Goal: Download file/media

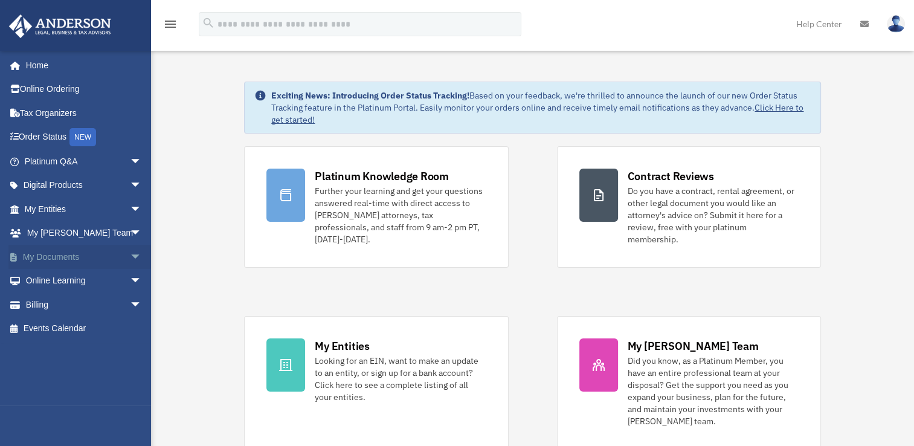
click at [109, 252] on link "My Documents arrow_drop_down" at bounding box center [84, 257] width 152 height 24
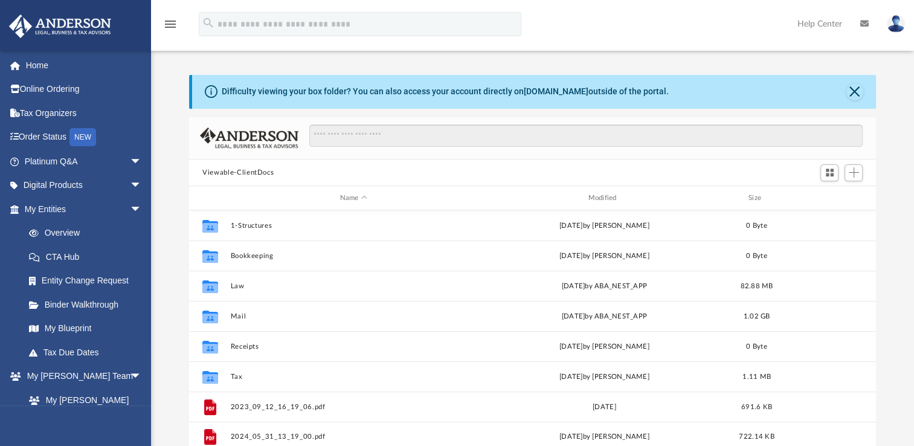
scroll to position [265, 677]
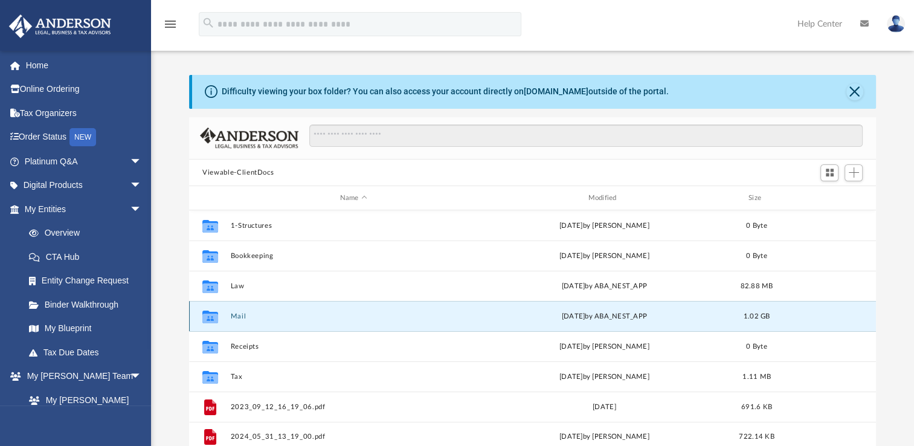
click at [242, 317] on button "Mail" at bounding box center [354, 316] width 246 height 8
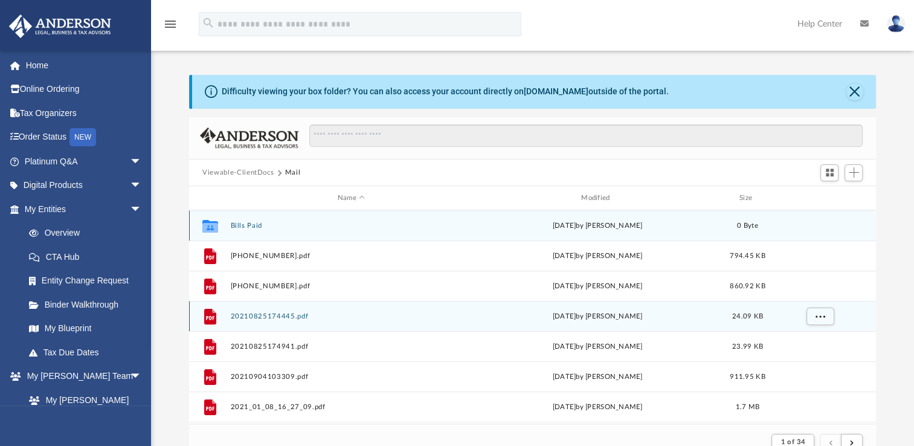
scroll to position [228, 677]
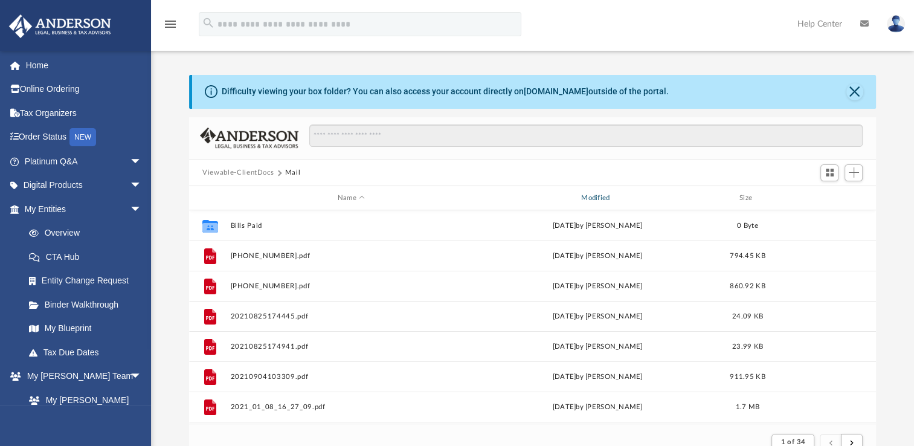
click at [593, 197] on div "Modified" at bounding box center [598, 198] width 242 height 11
click at [597, 196] on div "Modified" at bounding box center [598, 198] width 242 height 11
click at [609, 190] on div "Name Modified Size" at bounding box center [532, 198] width 687 height 24
click at [606, 193] on div "Modified" at bounding box center [598, 198] width 242 height 11
click at [592, 196] on div "Modified" at bounding box center [598, 198] width 242 height 11
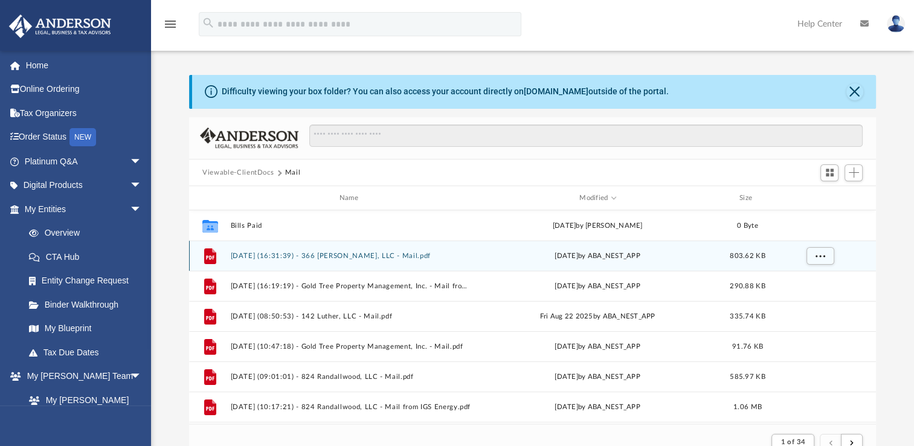
click at [371, 255] on button "2025.08.28 (16:31:39) - 366 Adrian, LLC - Mail.pdf" at bounding box center [351, 256] width 241 height 8
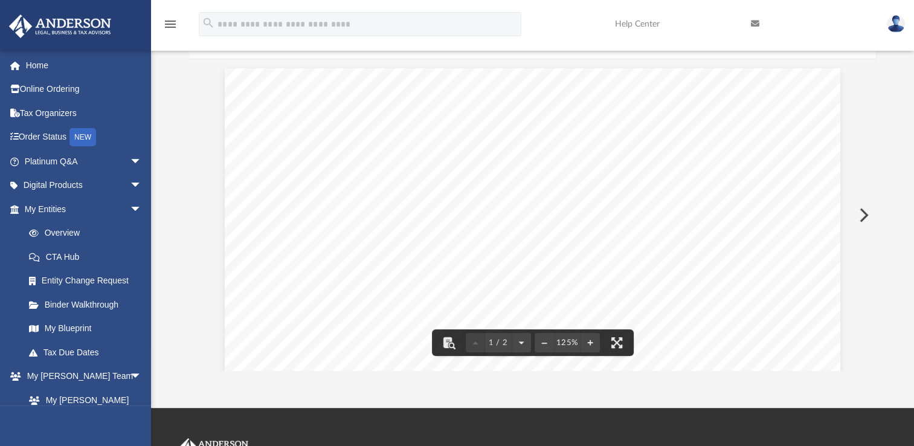
scroll to position [0, 0]
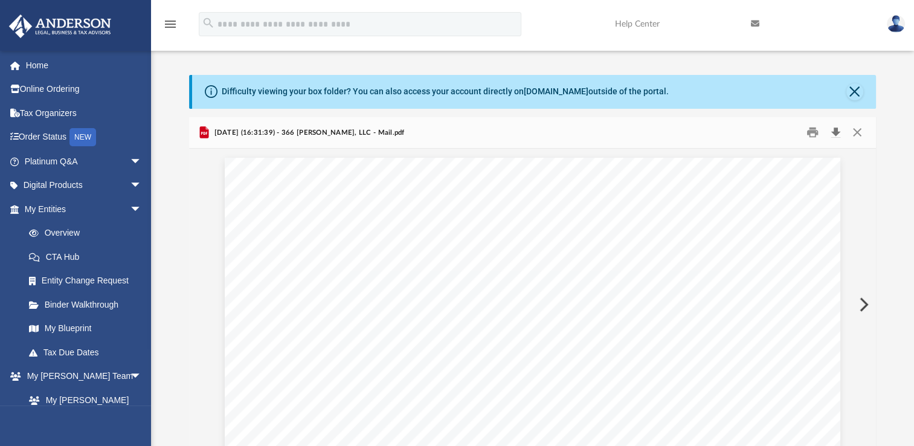
click at [837, 131] on button "Download" at bounding box center [835, 132] width 22 height 19
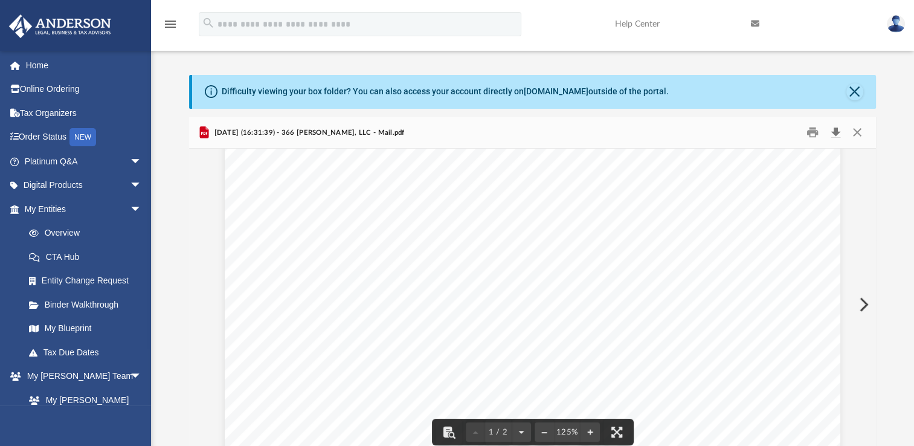
scroll to position [220, 0]
click at [862, 303] on button "Preview" at bounding box center [862, 305] width 27 height 34
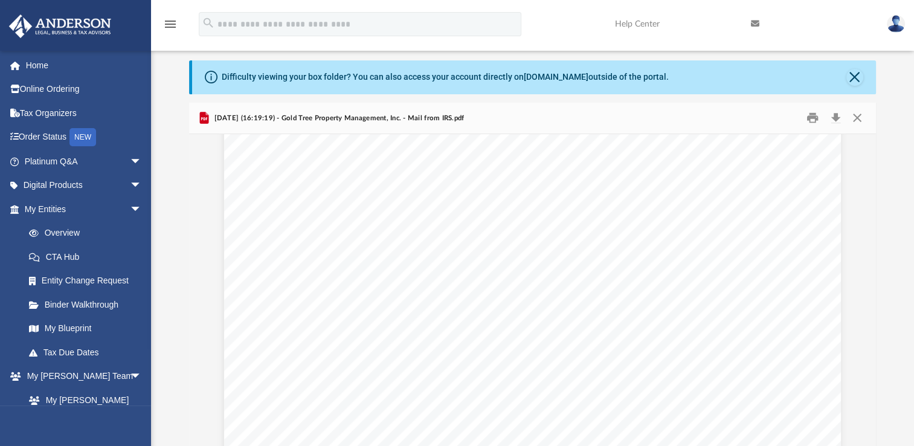
scroll to position [385, 0]
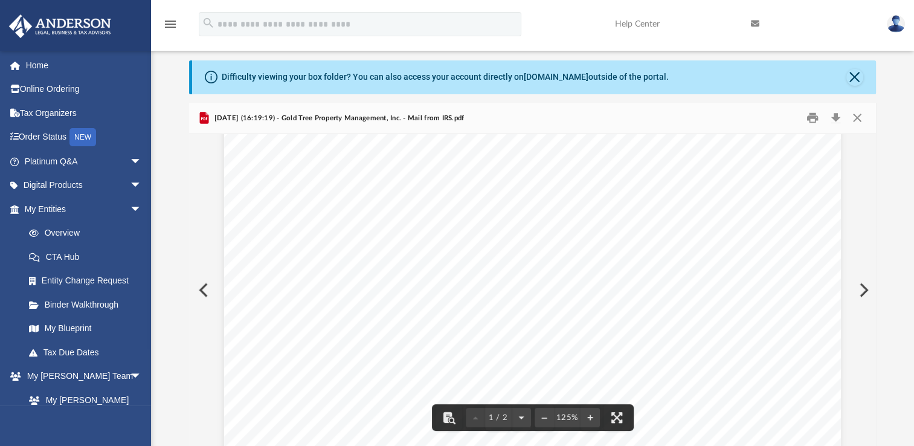
click at [861, 296] on button "Preview" at bounding box center [862, 290] width 27 height 34
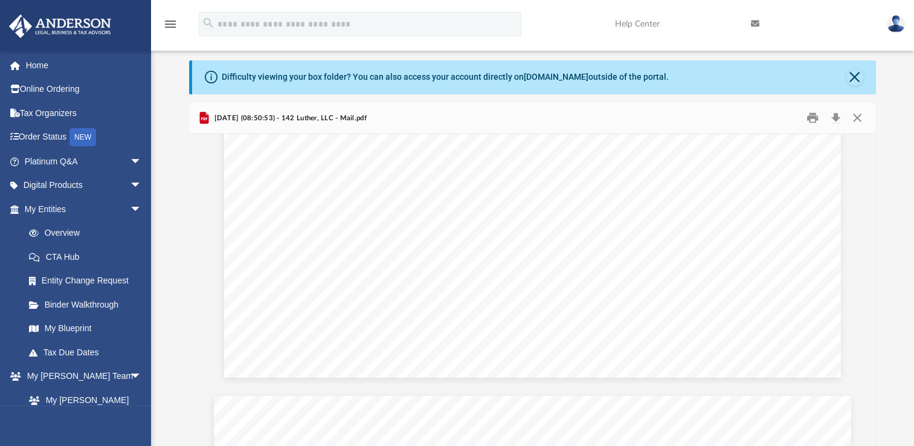
scroll to position [564, 0]
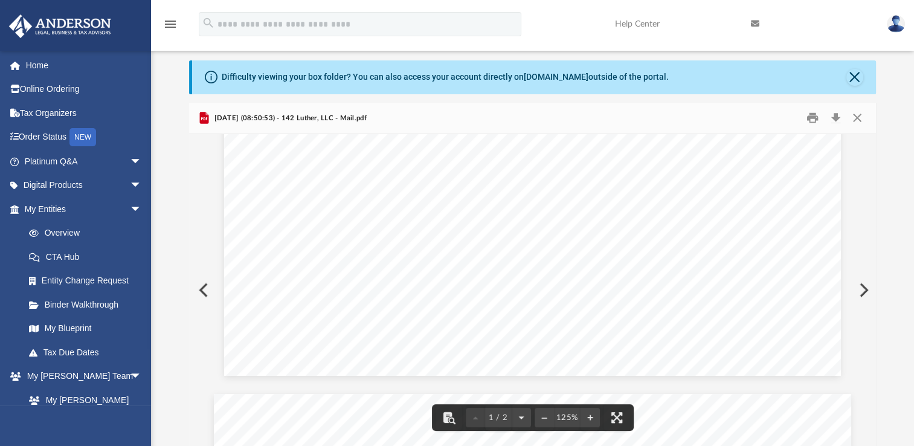
click at [859, 288] on button "Preview" at bounding box center [862, 290] width 27 height 34
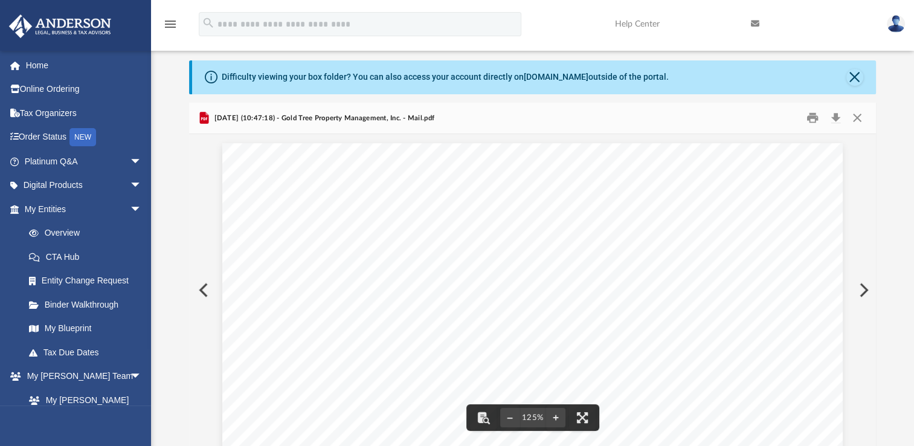
drag, startPoint x: 865, startPoint y: 207, endPoint x: 855, endPoint y: 233, distance: 28.5
